Goal: Find specific page/section: Find specific page/section

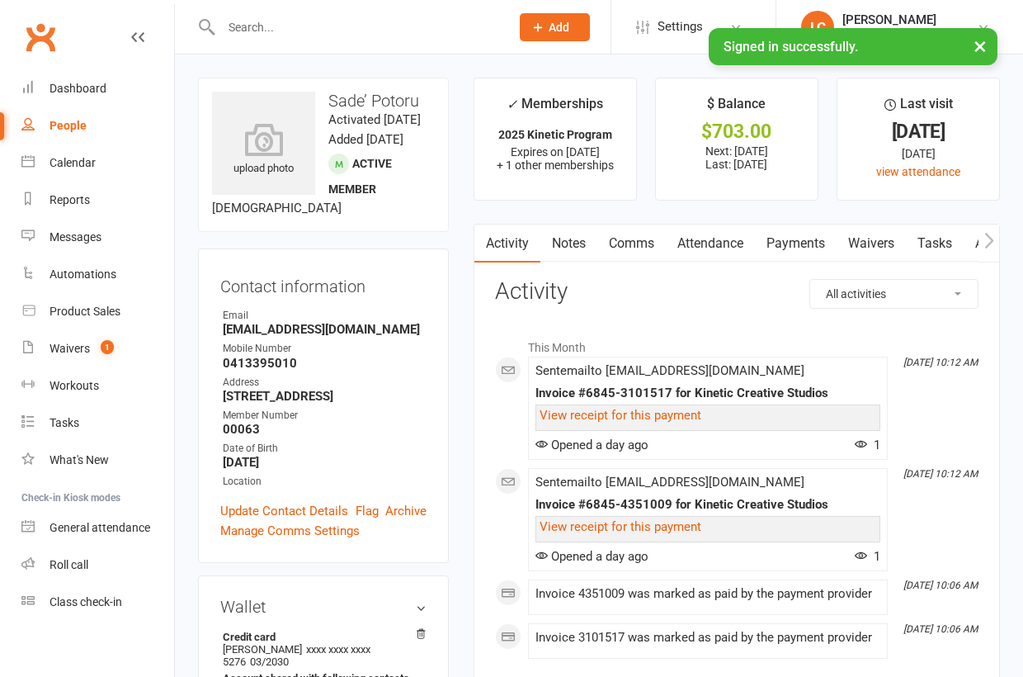
click at [328, 29] on input "text" at bounding box center [357, 27] width 282 height 23
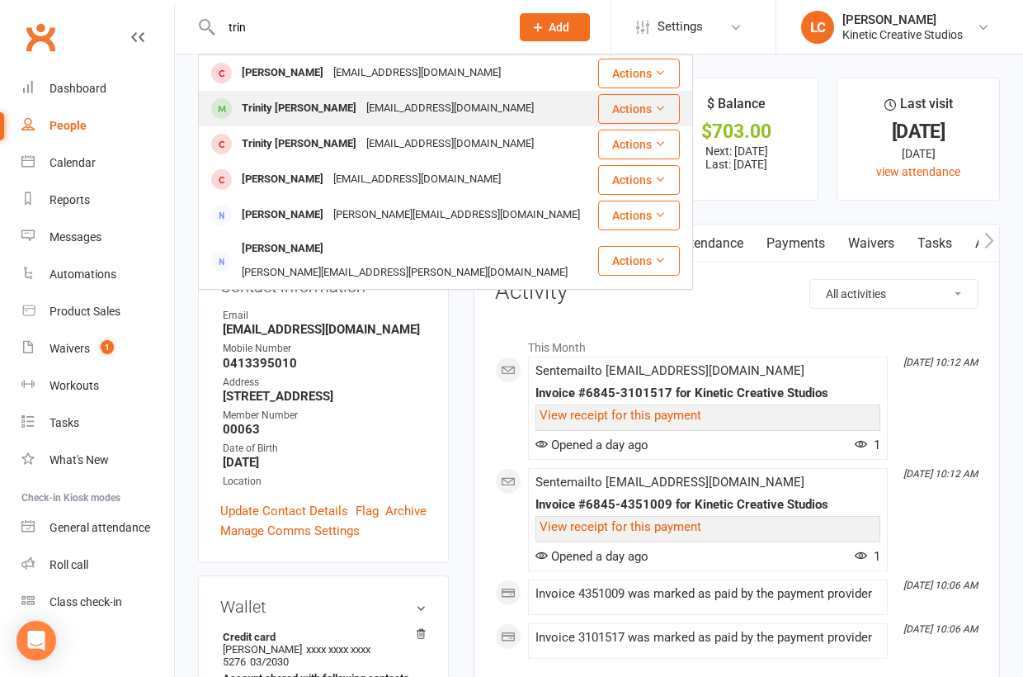
type input "trin"
click at [287, 106] on div "Trinity [PERSON_NAME]" at bounding box center [299, 109] width 125 height 24
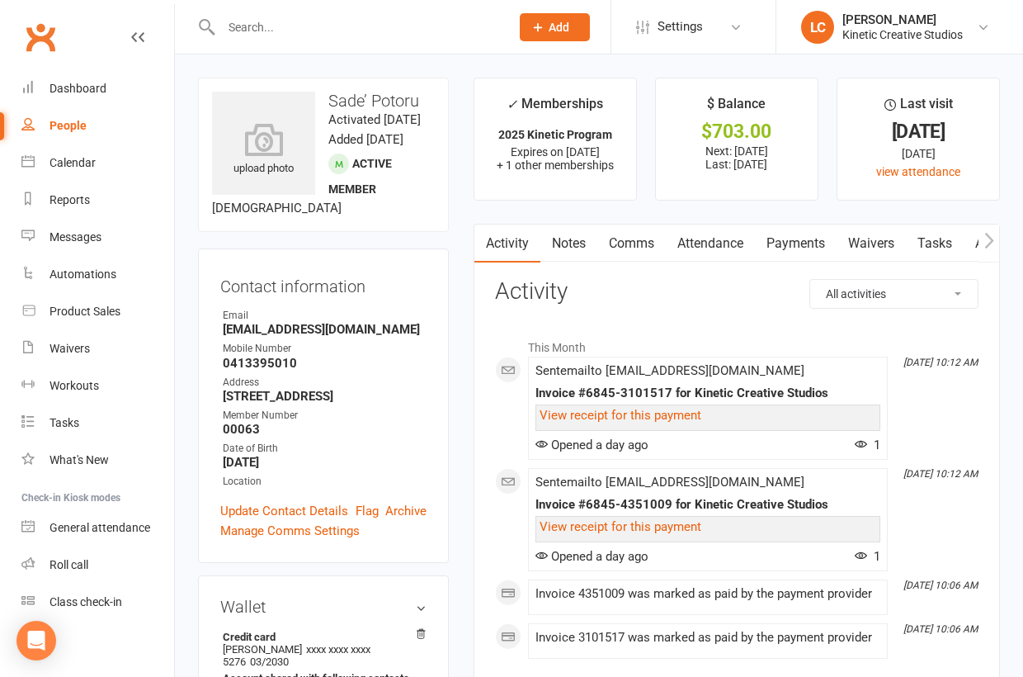
click at [285, 25] on input "text" at bounding box center [357, 27] width 282 height 23
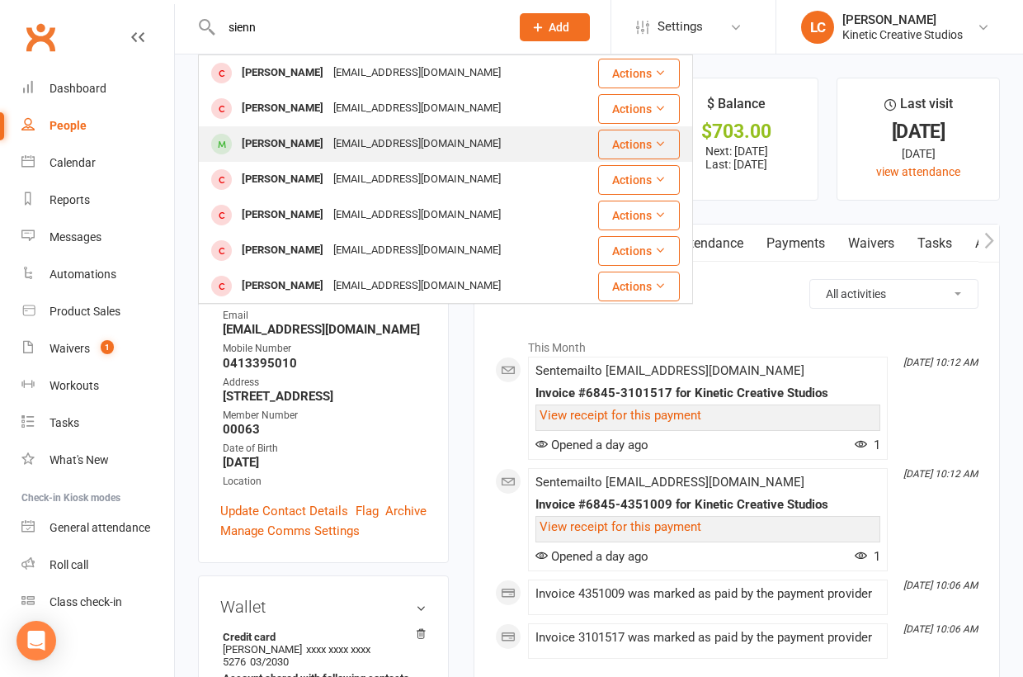
type input "sienn"
click at [370, 142] on div "jasonjillburke@gmail.com" at bounding box center [416, 144] width 177 height 24
